Goal: Navigation & Orientation: Find specific page/section

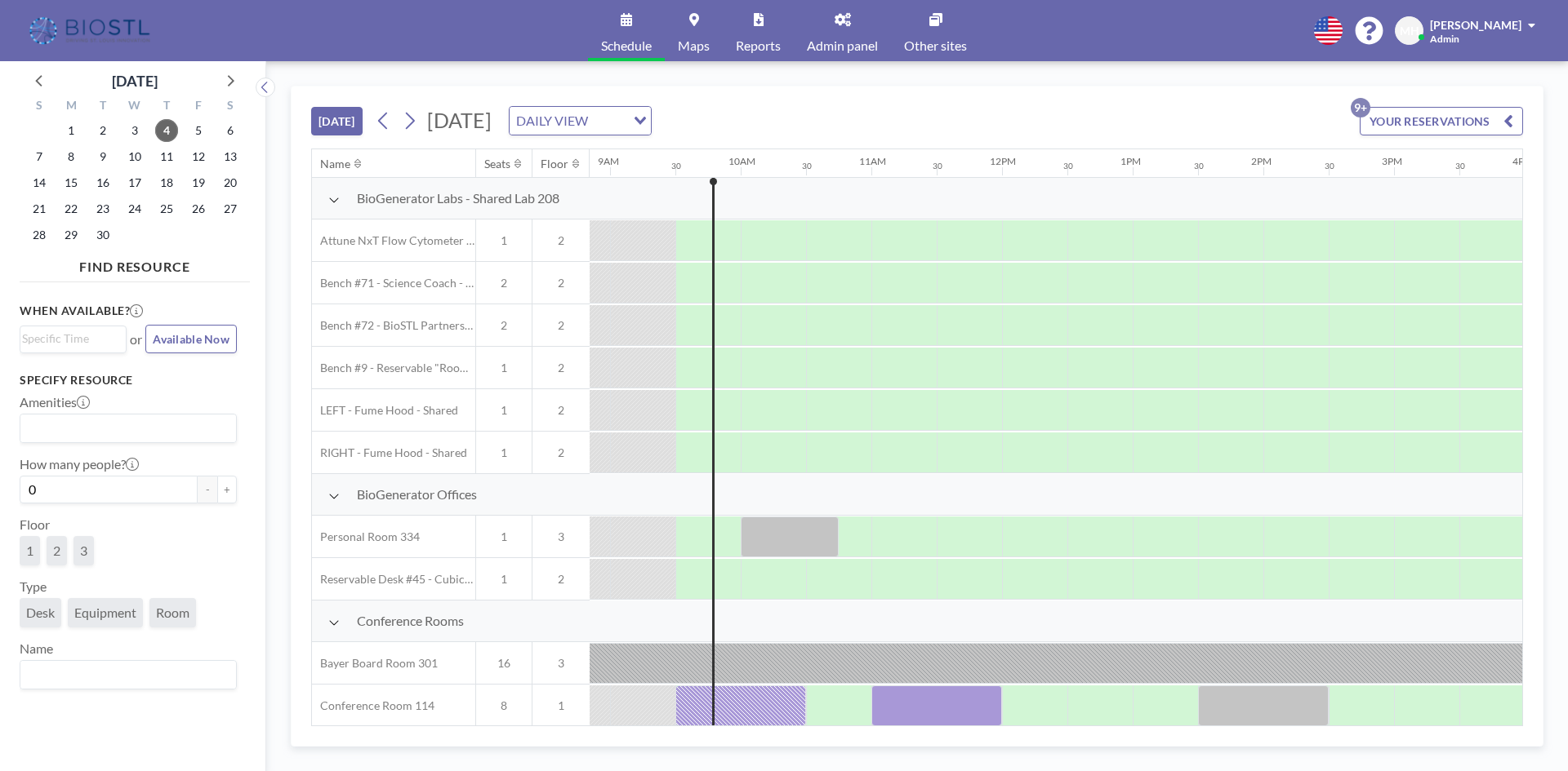
scroll to position [0, 1176]
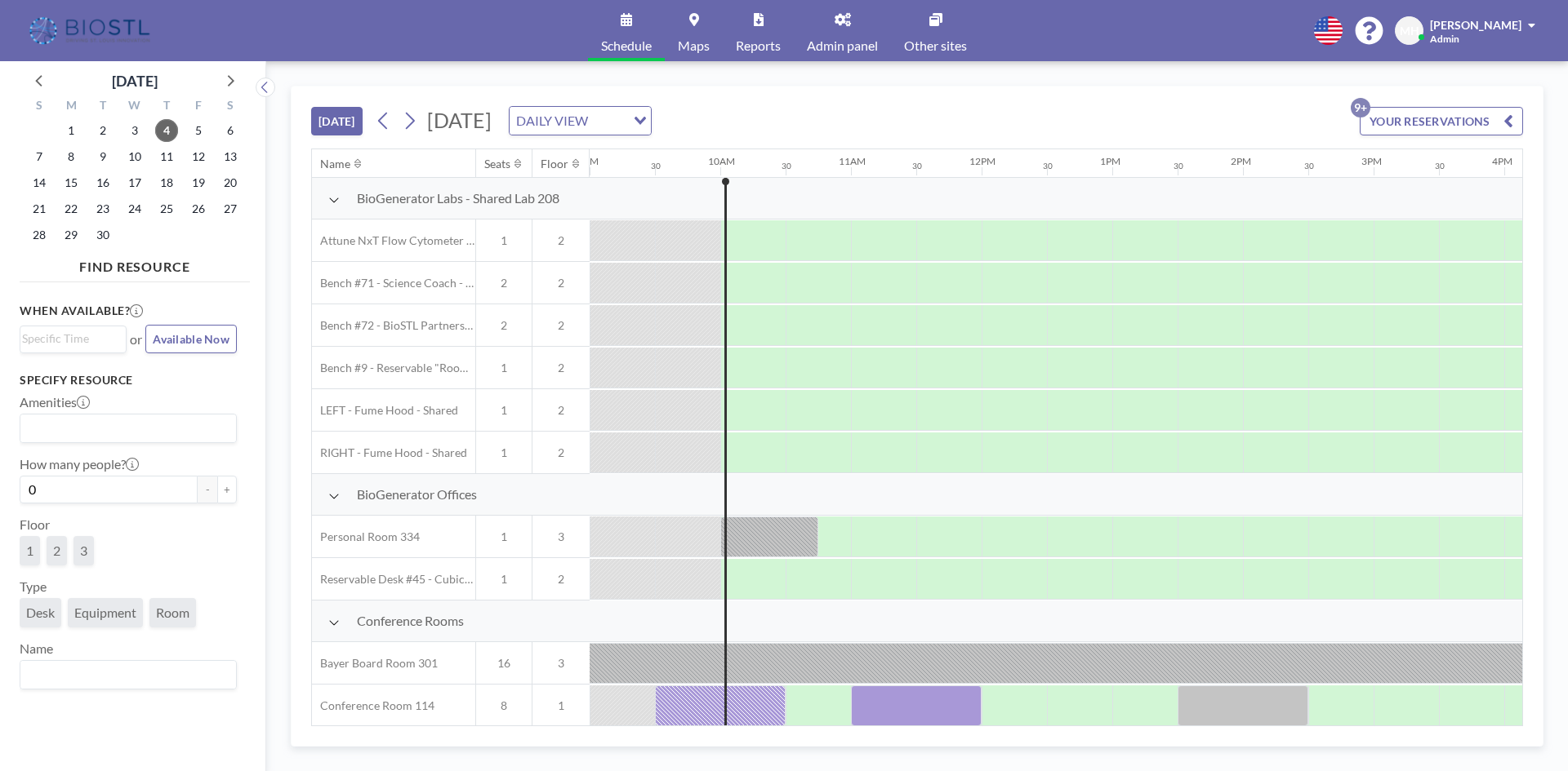
click at [848, 32] on link "Admin panel" at bounding box center [842, 31] width 97 height 61
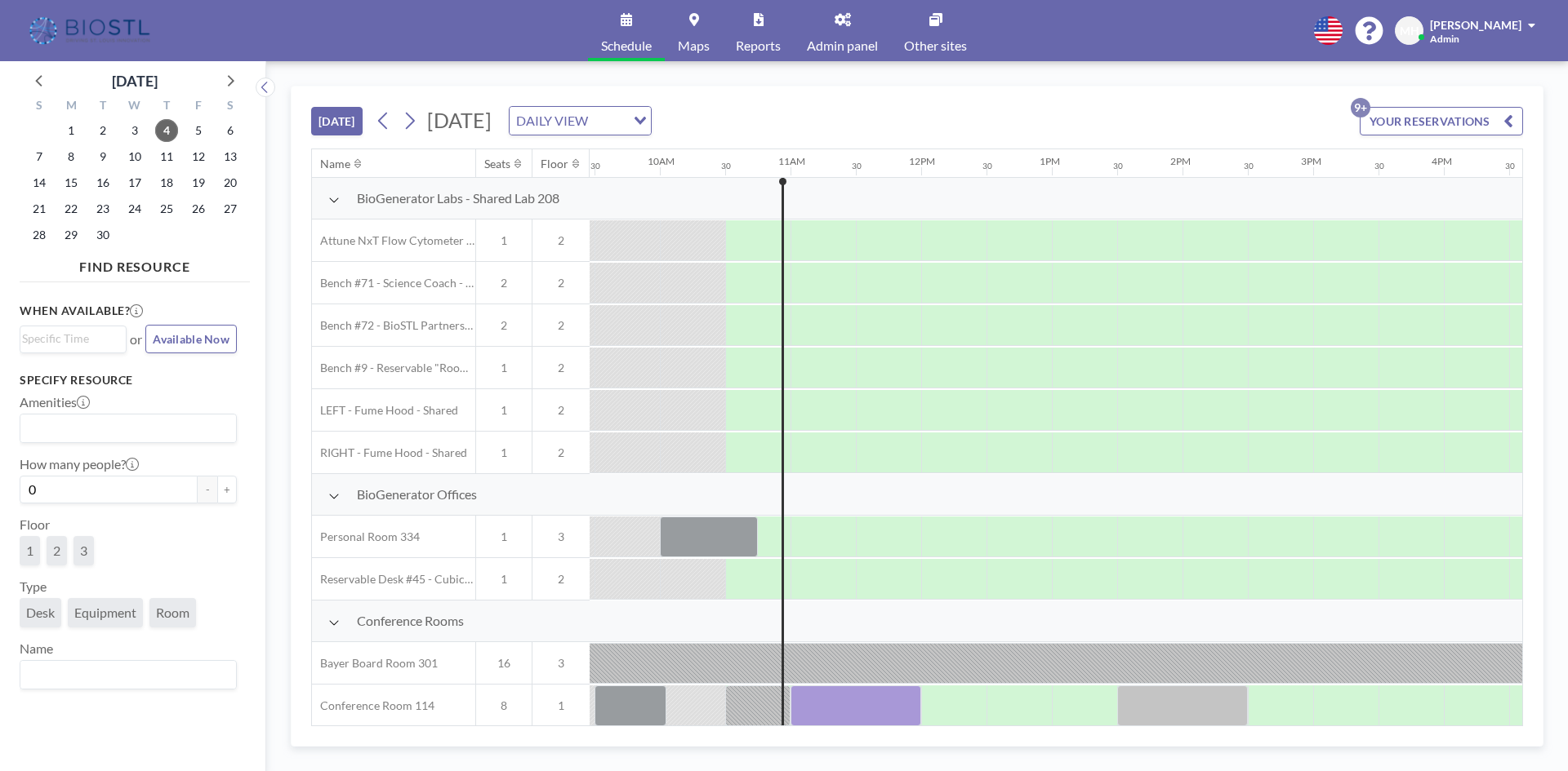
scroll to position [0, 1241]
